Goal: Transaction & Acquisition: Purchase product/service

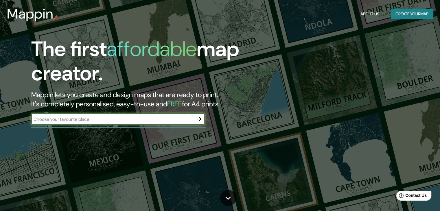
click at [111, 120] on input "text" at bounding box center [112, 119] width 162 height 7
type input "pisco ica"
click at [198, 124] on button "button" at bounding box center [199, 119] width 12 height 12
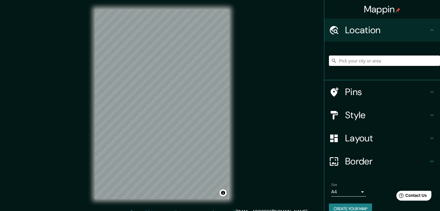
click at [371, 59] on input "Pick your city or area" at bounding box center [384, 60] width 111 height 10
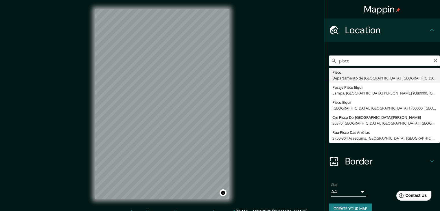
type input "Pisco, [GEOGRAPHIC_DATA], [GEOGRAPHIC_DATA]"
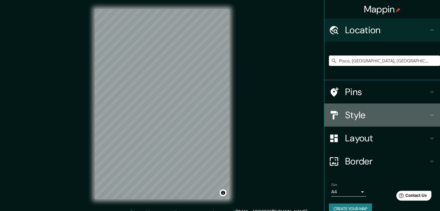
click at [379, 115] on h4 "Style" at bounding box center [386, 115] width 83 height 12
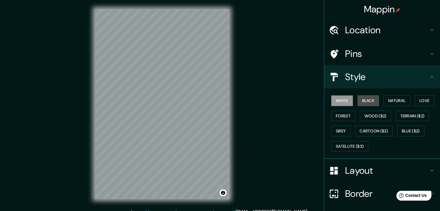
click at [367, 99] on button "Black" at bounding box center [368, 100] width 22 height 11
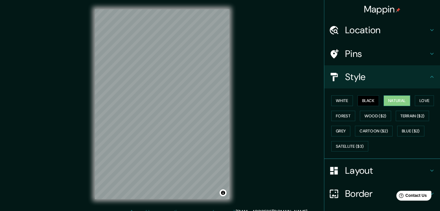
click at [403, 103] on button "Natural" at bounding box center [396, 100] width 27 height 11
click at [423, 96] on button "Love" at bounding box center [424, 100] width 19 height 11
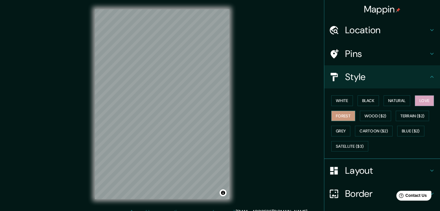
click at [341, 111] on button "Forest" at bounding box center [343, 116] width 24 height 11
click at [341, 130] on button "Grey" at bounding box center [340, 131] width 19 height 11
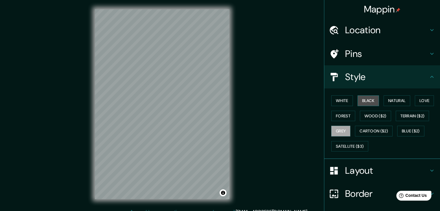
click at [375, 100] on button "Black" at bounding box center [368, 100] width 22 height 11
click at [391, 97] on button "Natural" at bounding box center [396, 100] width 27 height 11
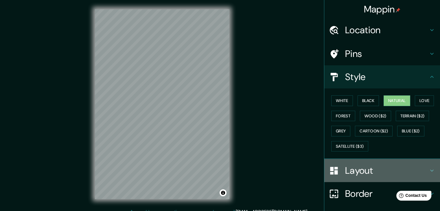
click at [360, 176] on div "Layout" at bounding box center [382, 170] width 116 height 23
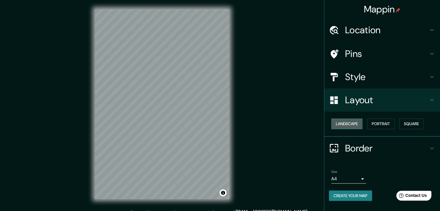
click at [352, 123] on button "Landscape" at bounding box center [346, 124] width 31 height 11
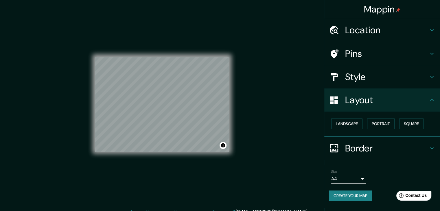
click at [390, 118] on div "Landscape [GEOGRAPHIC_DATA]" at bounding box center [384, 123] width 111 height 15
drag, startPoint x: 397, startPoint y: 121, endPoint x: 389, endPoint y: 127, distance: 10.9
click at [396, 124] on div "Landscape [GEOGRAPHIC_DATA]" at bounding box center [384, 123] width 111 height 15
click at [388, 127] on button "Portrait" at bounding box center [380, 124] width 27 height 11
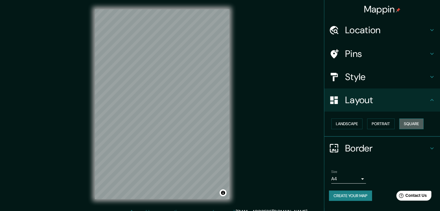
click at [406, 123] on button "Square" at bounding box center [411, 124] width 24 height 11
